Goal: Task Accomplishment & Management: Manage account settings

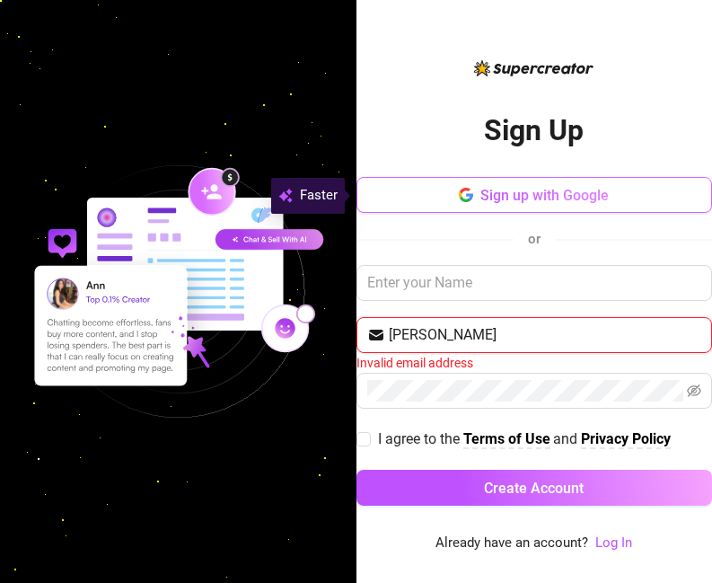
type input "mary"
click at [534, 187] on span "Sign up with Google" at bounding box center [544, 195] width 128 height 17
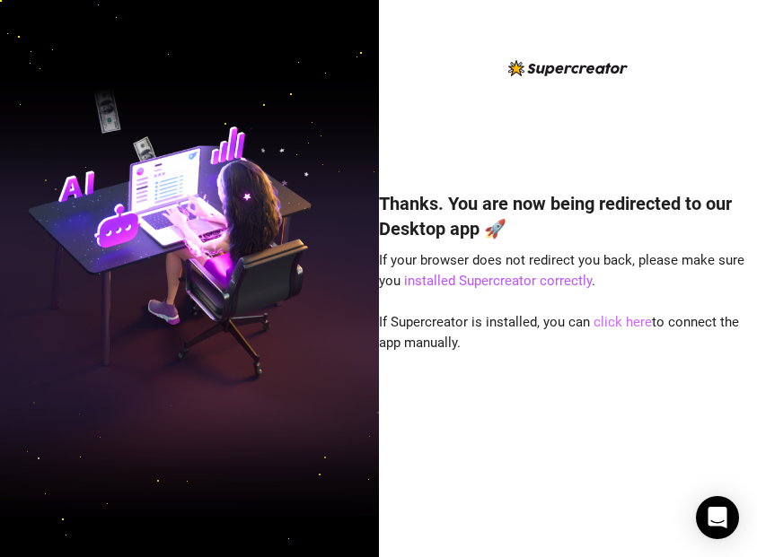
click at [606, 321] on link "click here" at bounding box center [622, 322] width 58 height 16
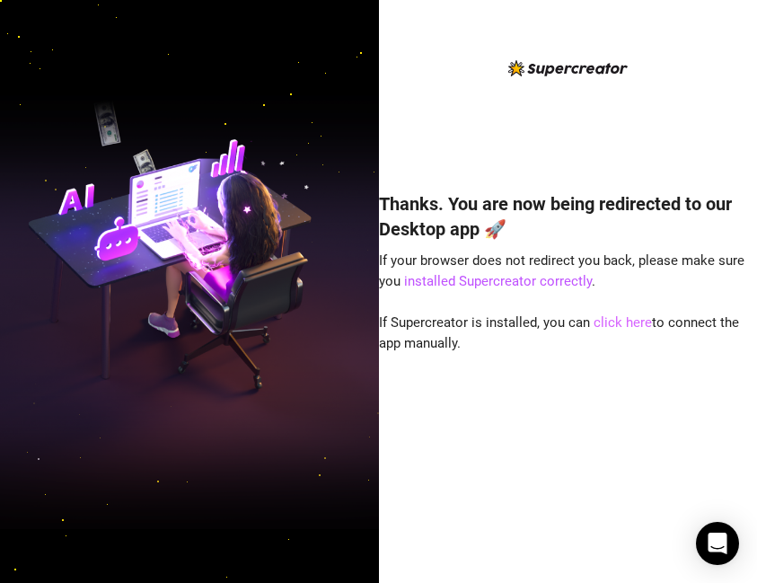
click at [618, 320] on link "click here" at bounding box center [622, 322] width 58 height 16
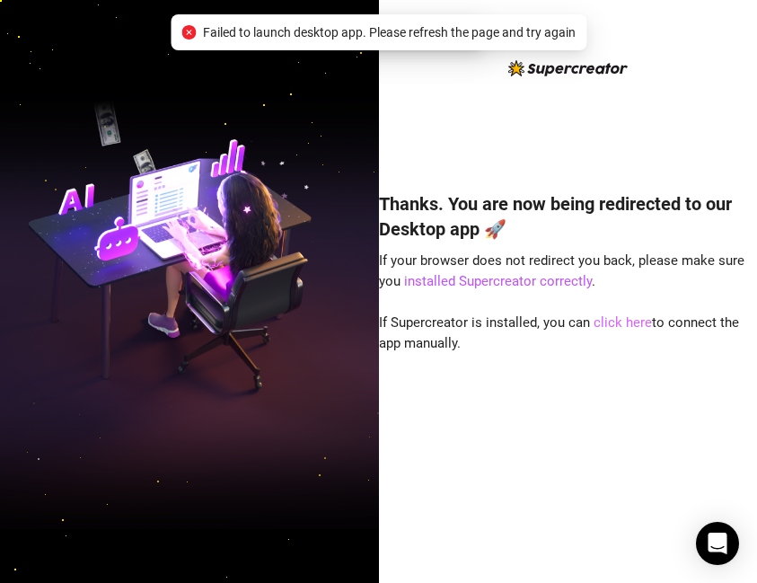
click at [618, 320] on link "click here" at bounding box center [622, 322] width 58 height 16
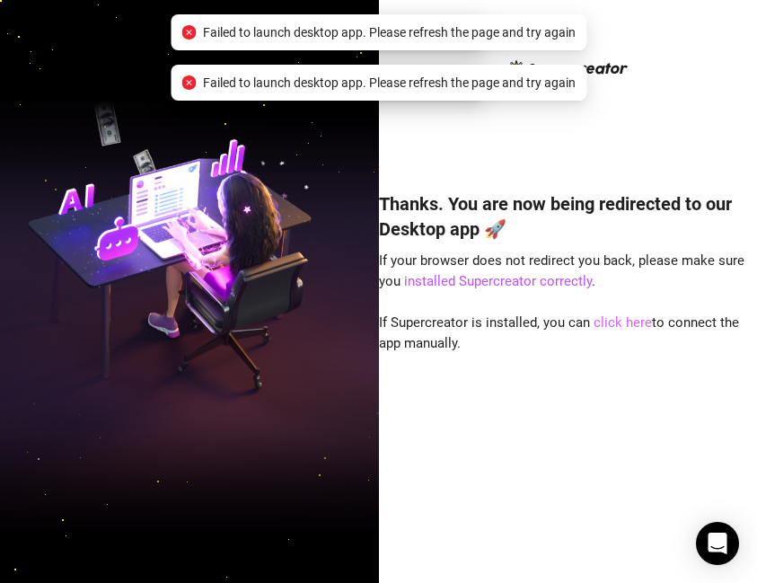
click at [618, 320] on link "click here" at bounding box center [622, 322] width 58 height 16
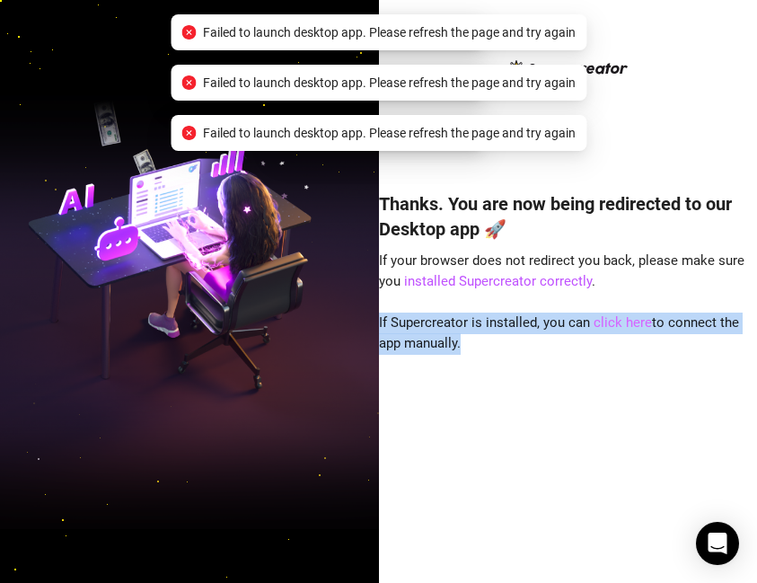
click at [618, 320] on link "click here" at bounding box center [622, 322] width 58 height 16
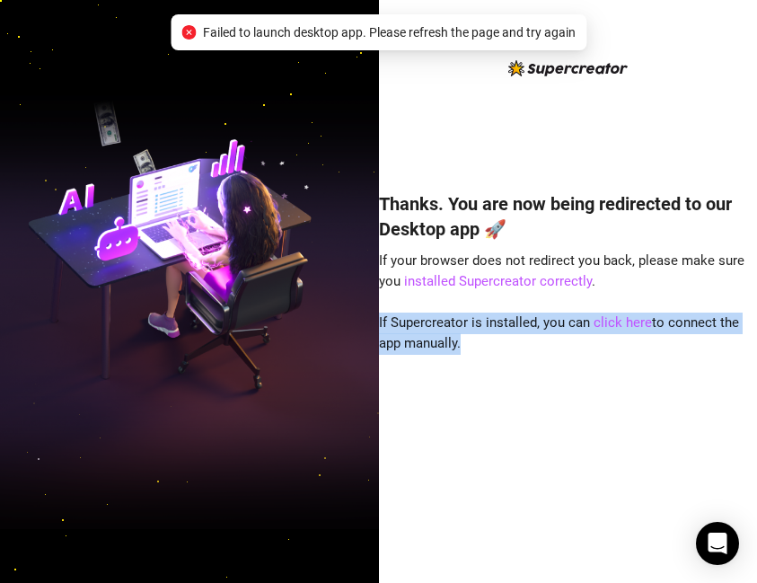
click at [372, 132] on img at bounding box center [189, 291] width 379 height 475
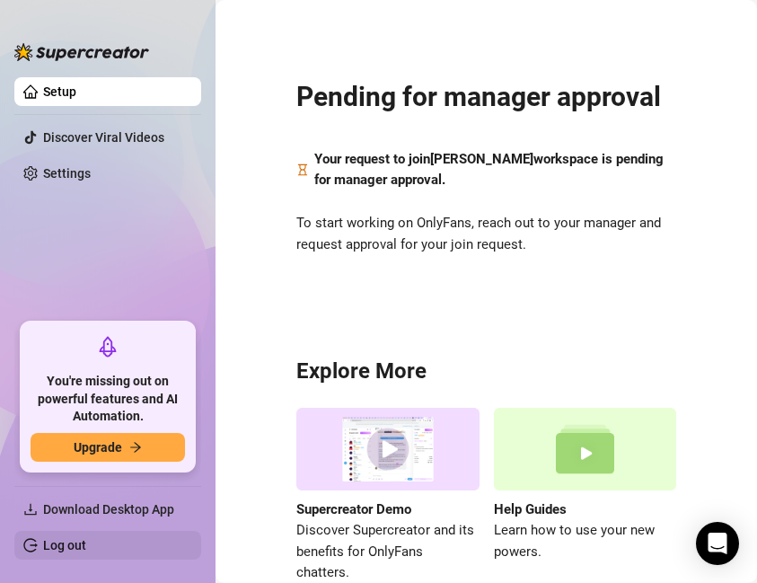
click at [61, 549] on link "Log out" at bounding box center [64, 545] width 43 height 14
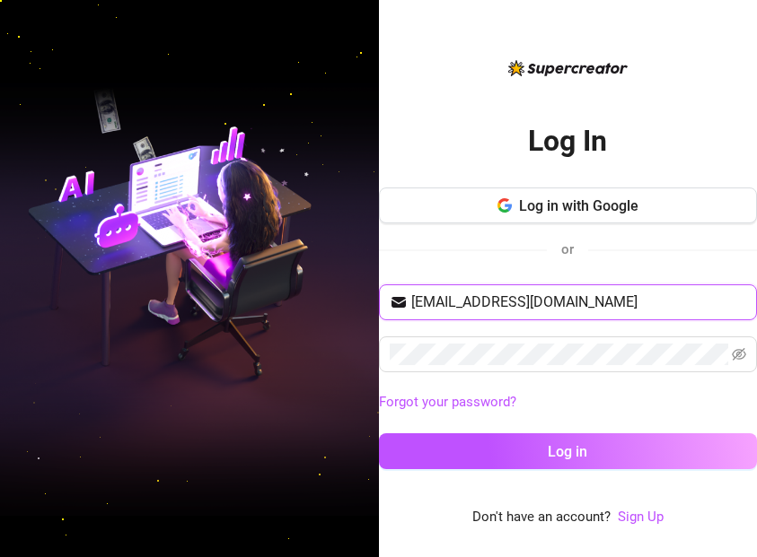
type input "[EMAIL_ADDRESS][DOMAIN_NAME]"
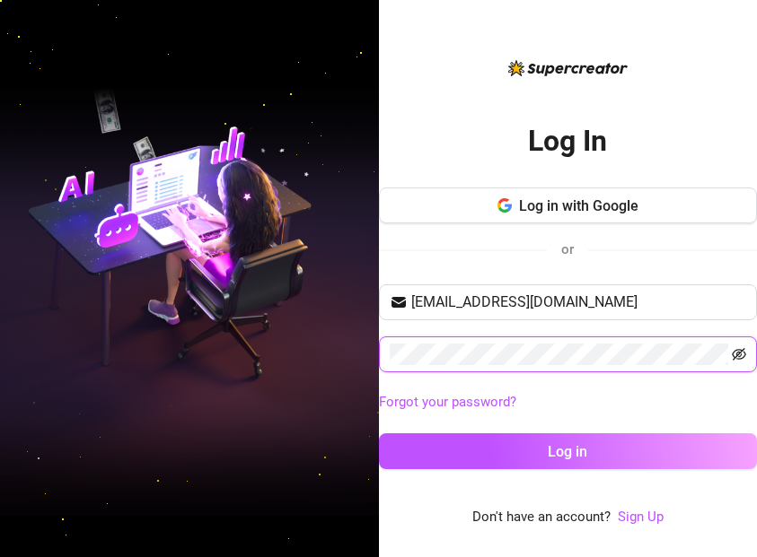
click at [741, 360] on icon "eye-invisible" at bounding box center [739, 354] width 14 height 14
click at [567, 451] on button "Log in" at bounding box center [568, 452] width 379 height 36
